Goal: Check status: Check status

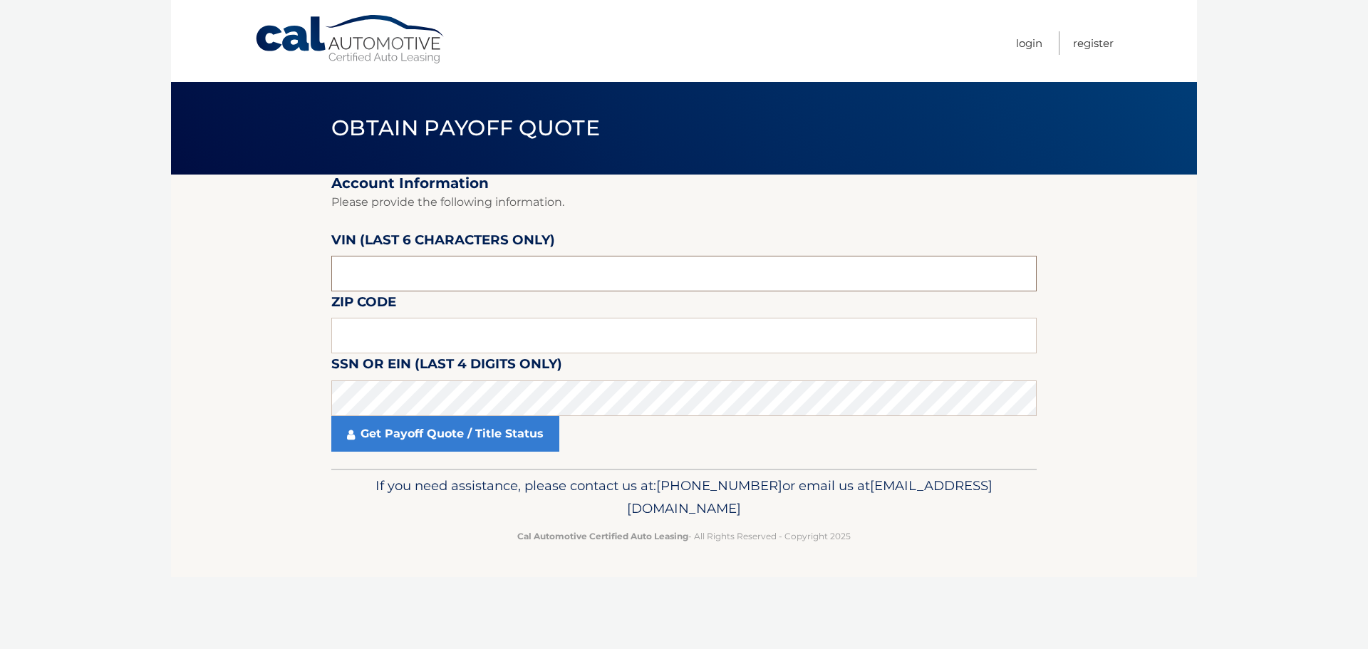
drag, startPoint x: 540, startPoint y: 260, endPoint x: 547, endPoint y: 266, distance: 9.1
click at [543, 263] on input "text" at bounding box center [684, 274] width 706 height 36
paste input "009589"
type input "009589"
click at [491, 341] on input "text" at bounding box center [684, 336] width 706 height 36
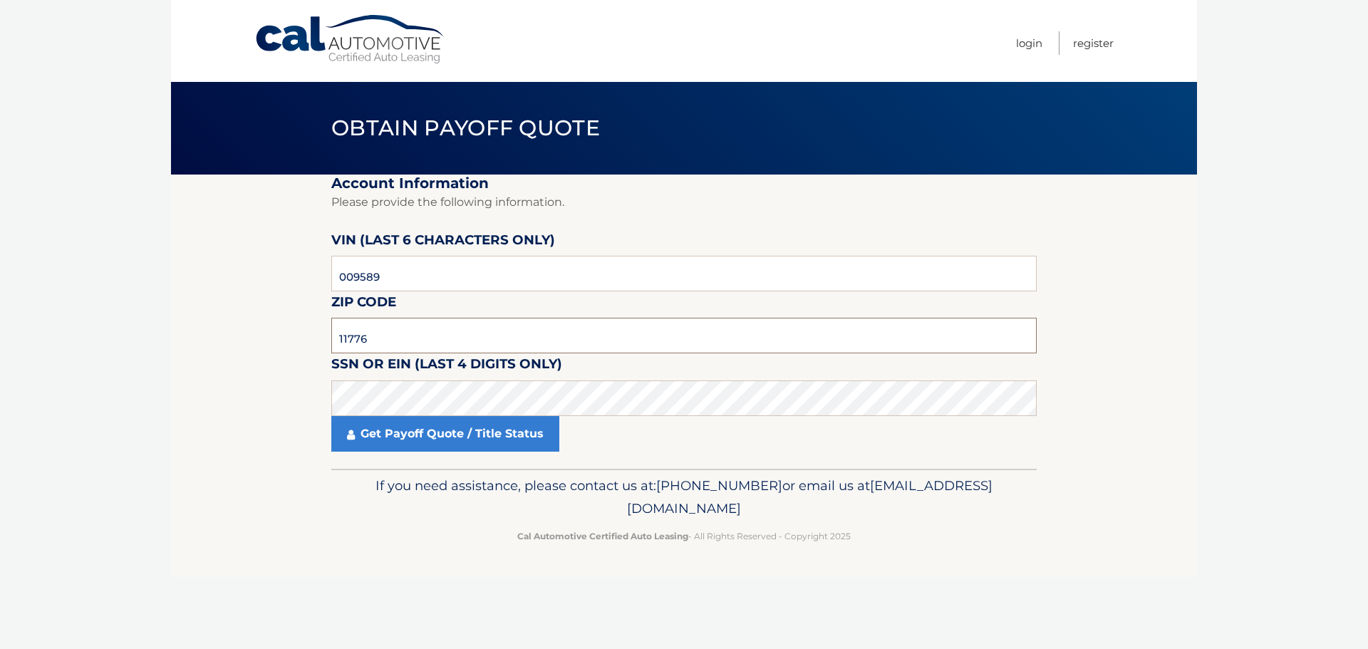
type input "11776"
click button "For Originating Dealer" at bounding box center [0, 0] width 0 height 0
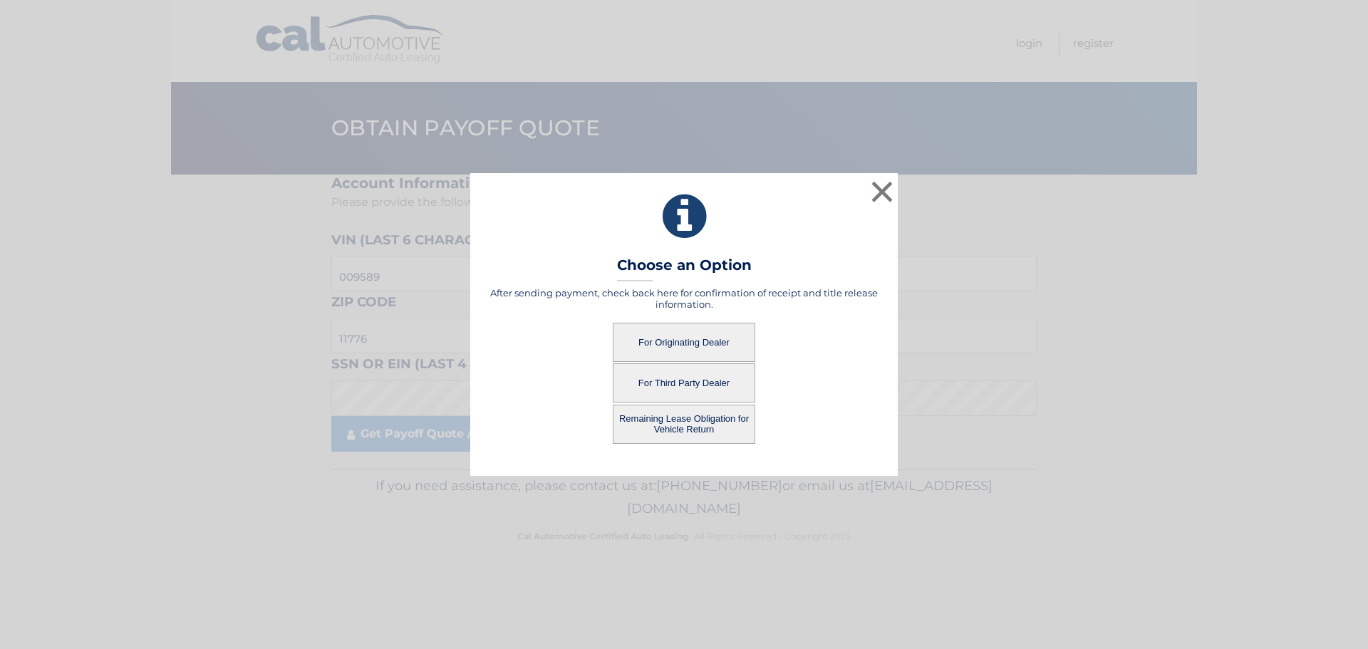
click at [664, 344] on button "For Originating Dealer" at bounding box center [684, 342] width 143 height 39
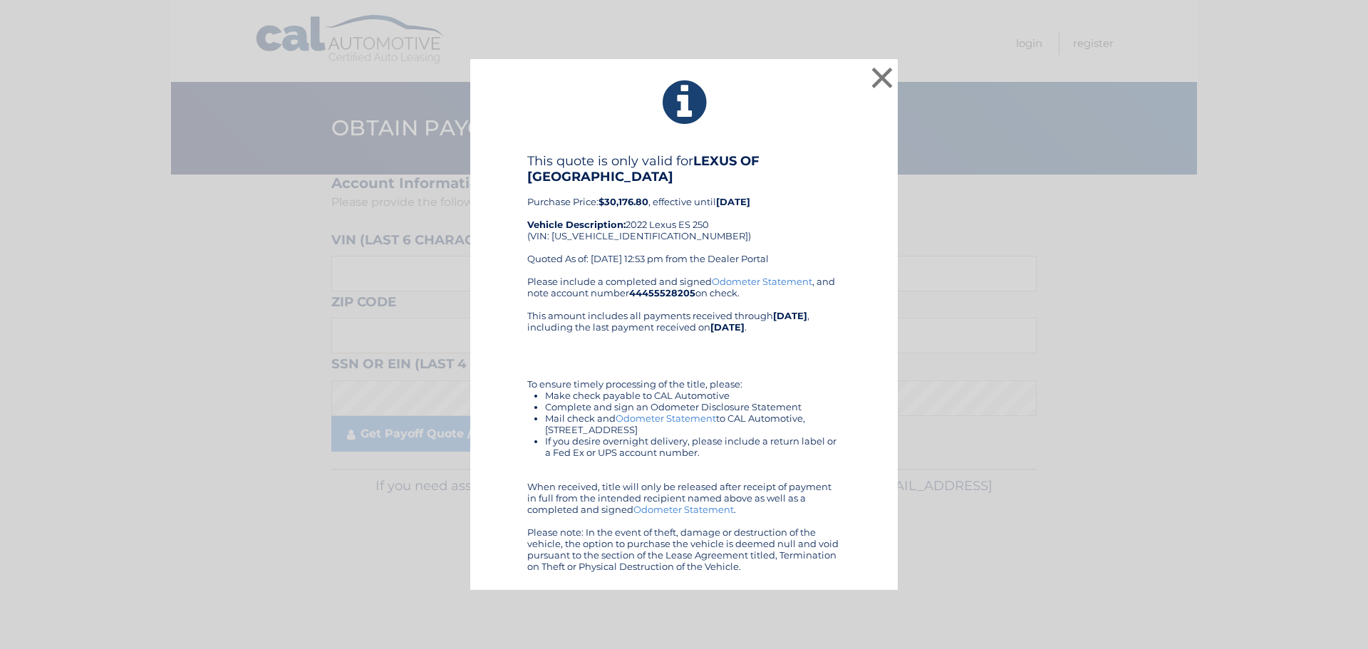
click at [617, 200] on b "$30,176.80" at bounding box center [624, 201] width 50 height 11
copy b "30,176.80"
